Goal: Information Seeking & Learning: Find specific fact

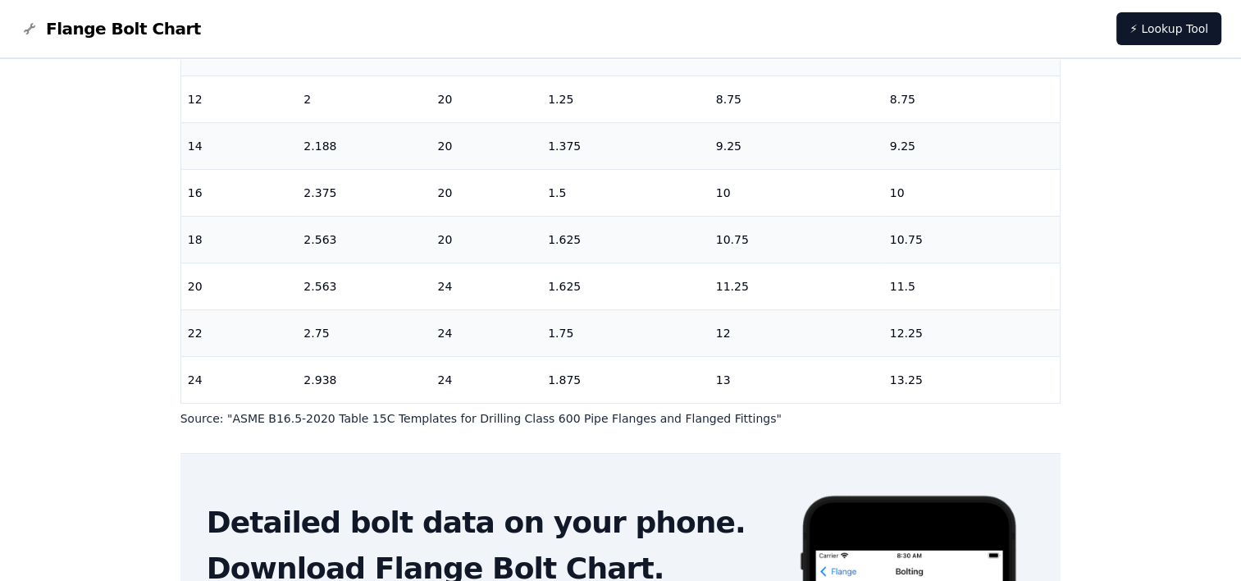
scroll to position [636, 0]
click at [1149, 282] on div "# 600 Flange Bolt Chart Warning: For reference only Bolt lengths are sourced fr…" at bounding box center [620, 287] width 1241 height 1081
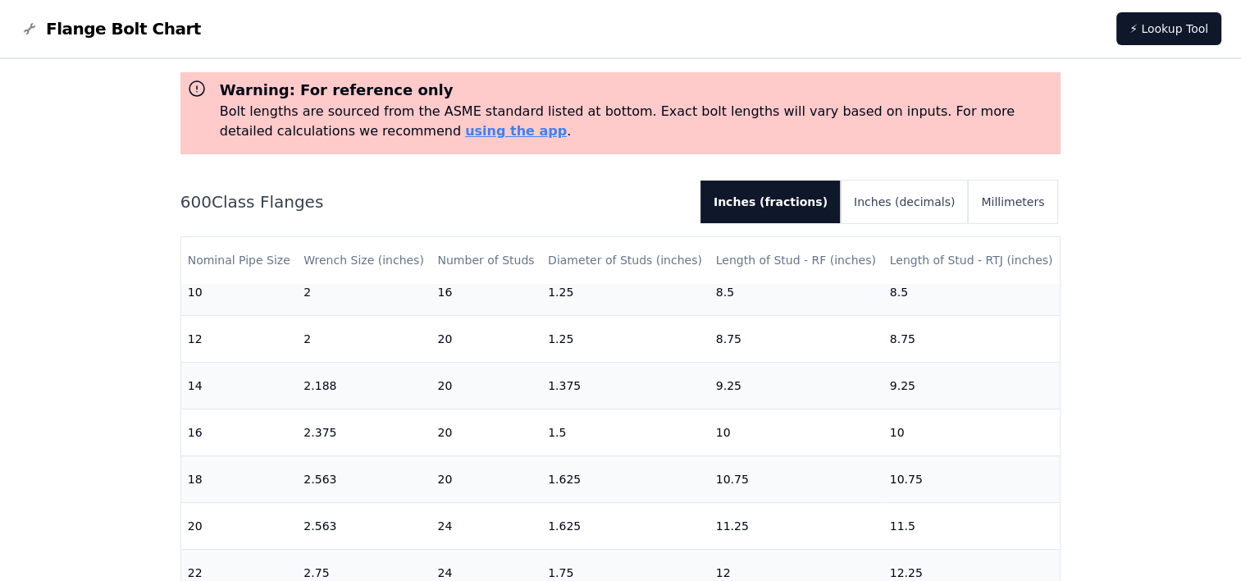
scroll to position [0, 0]
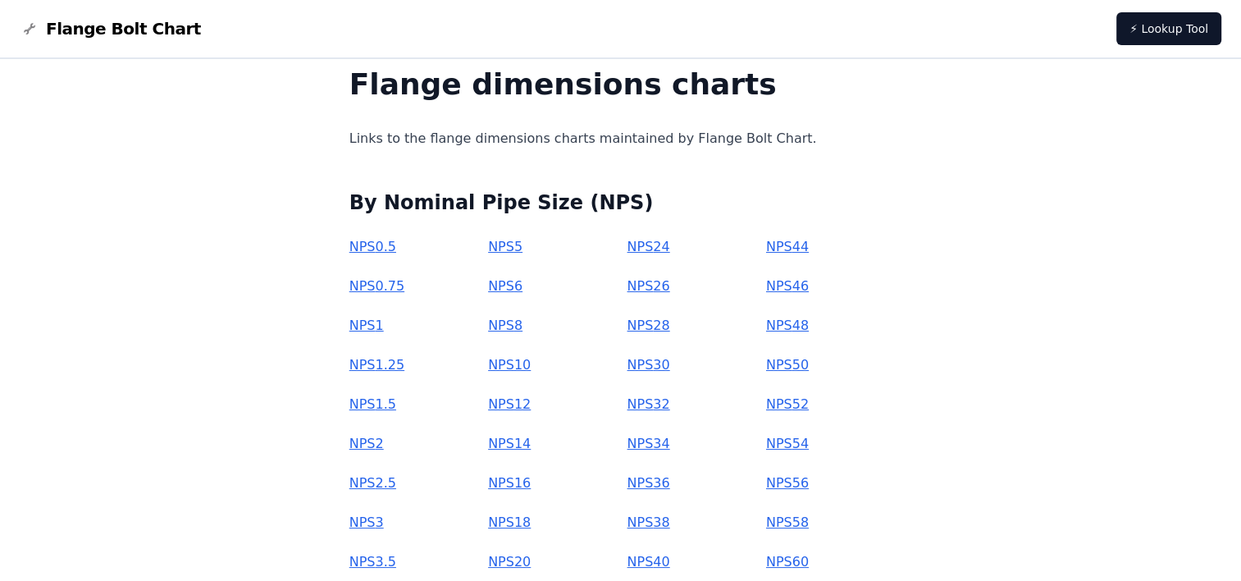
scroll to position [164, 0]
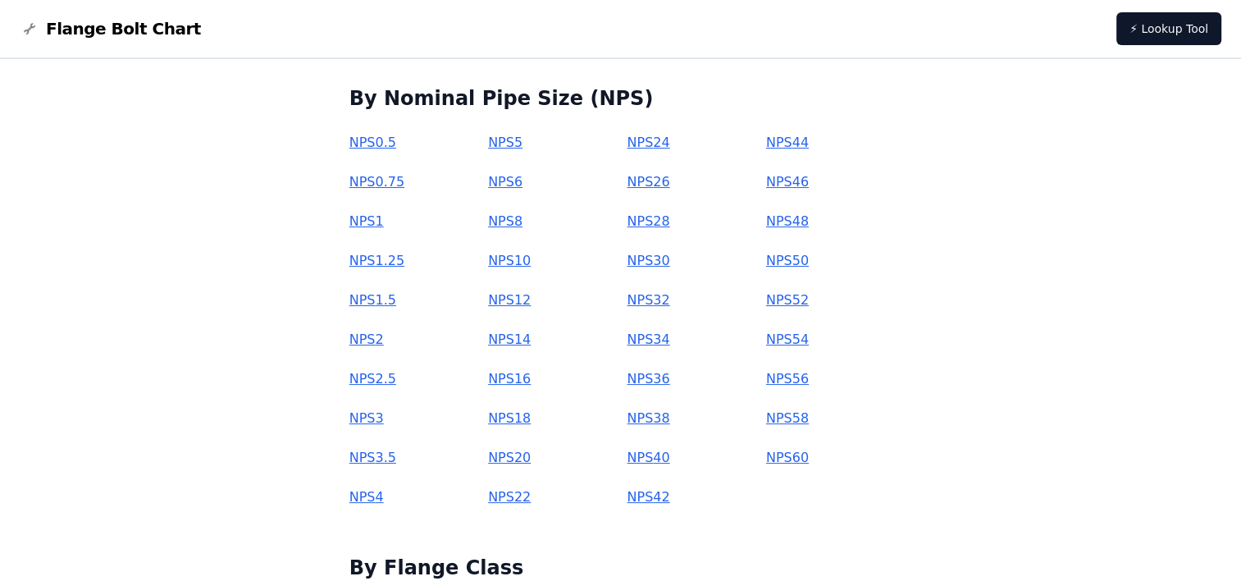
click at [648, 184] on link "NPS 26" at bounding box center [648, 182] width 43 height 16
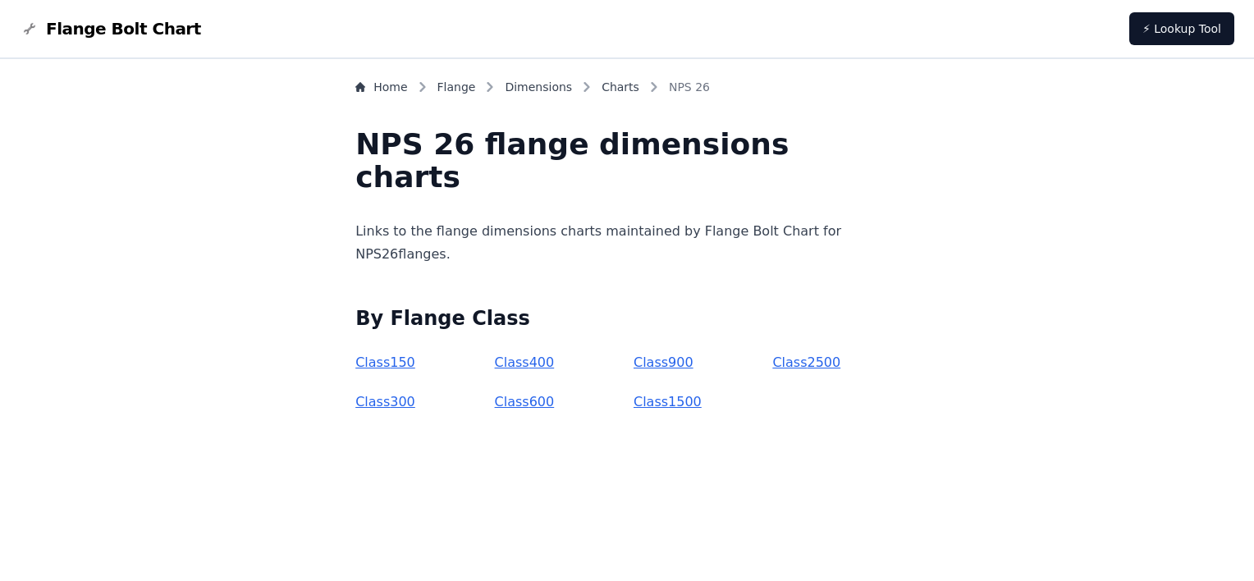
drag, startPoint x: 550, startPoint y: 405, endPoint x: 589, endPoint y: 402, distance: 39.5
click at [550, 404] on link "Class 600" at bounding box center [525, 402] width 60 height 16
